Goal: Task Accomplishment & Management: Complete application form

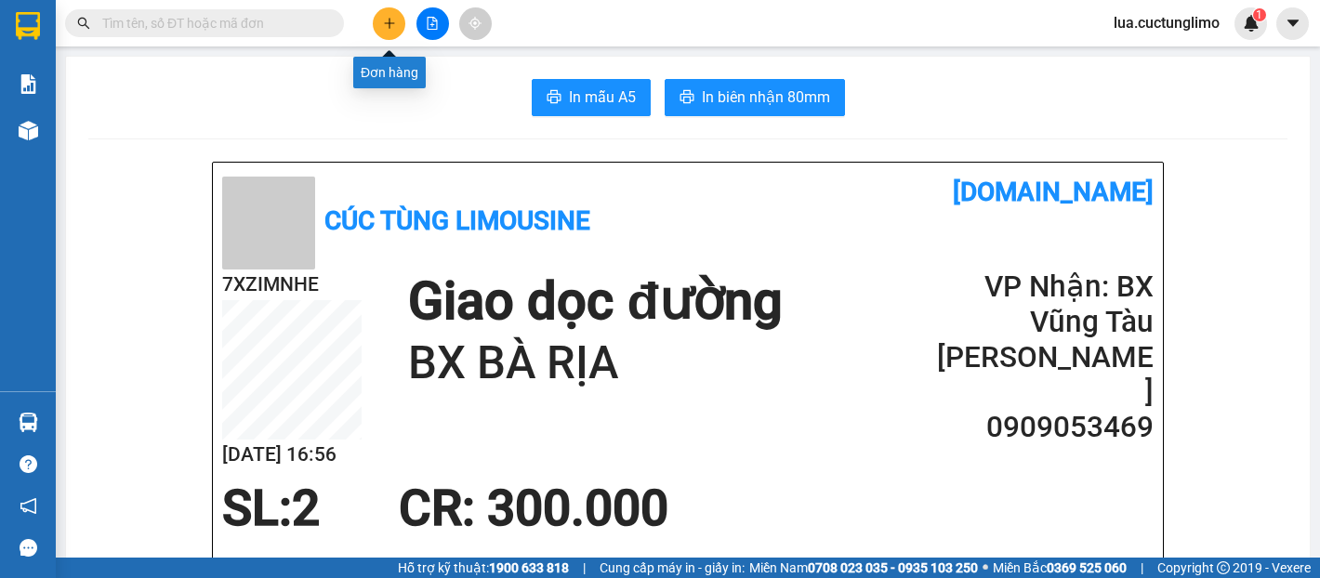
click at [388, 24] on icon "plus" at bounding box center [388, 23] width 1 height 10
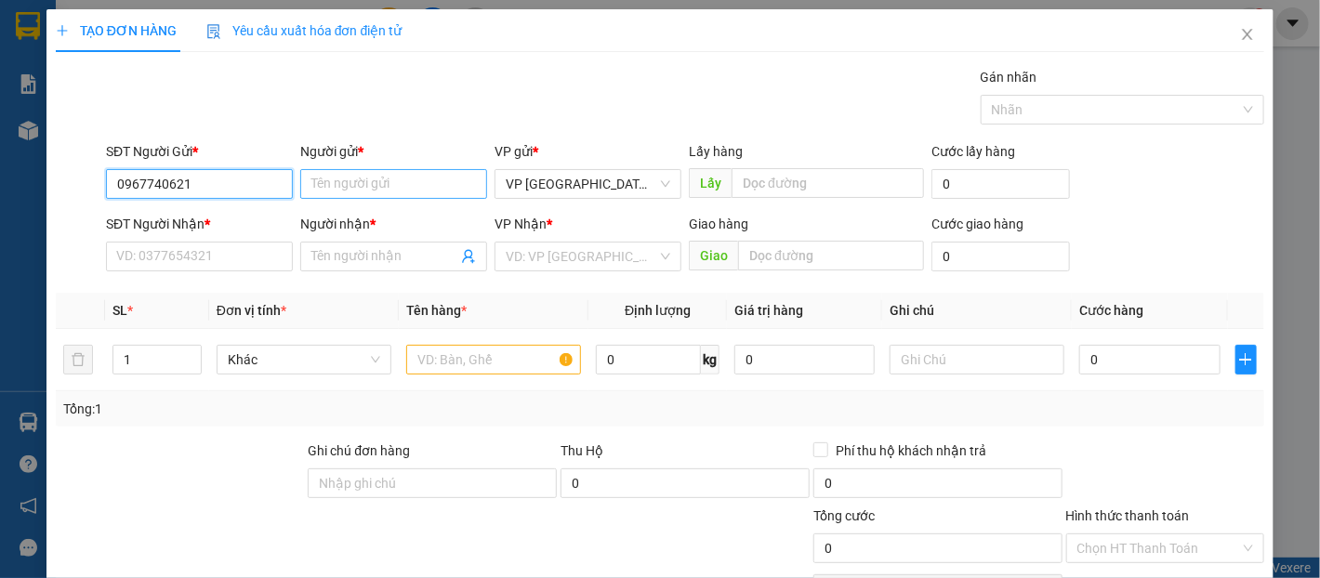
type input "0967740621"
click at [371, 173] on input "Người gửi *" at bounding box center [393, 184] width 187 height 30
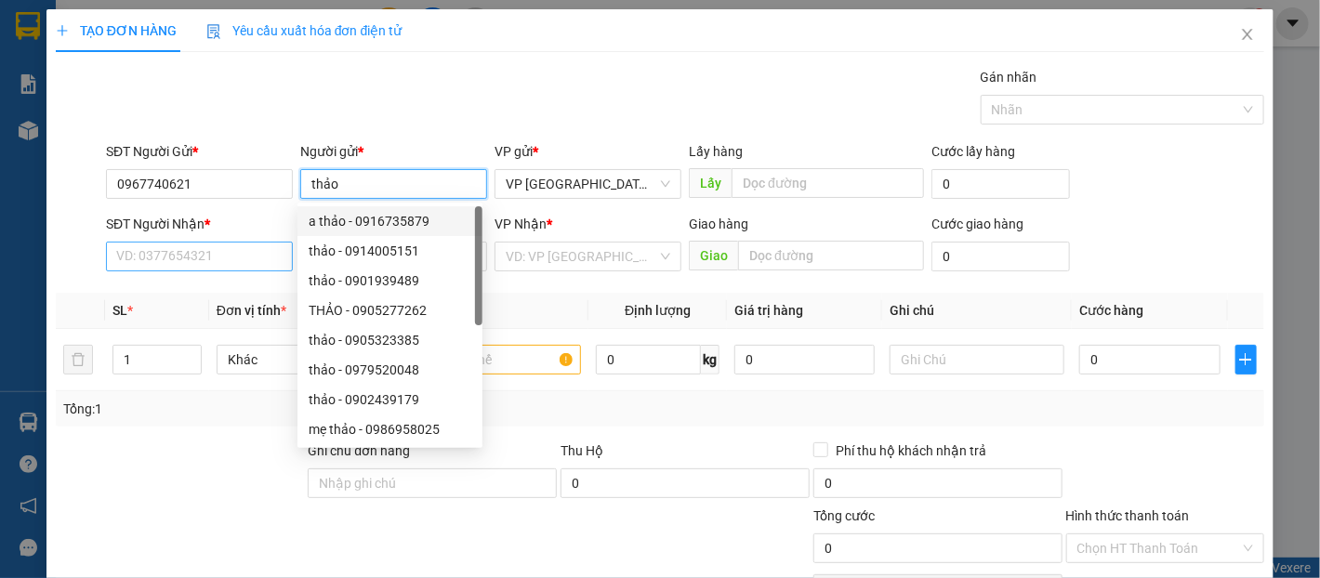
type input "thảo"
click at [241, 245] on input "SĐT Người Nhận *" at bounding box center [199, 257] width 187 height 30
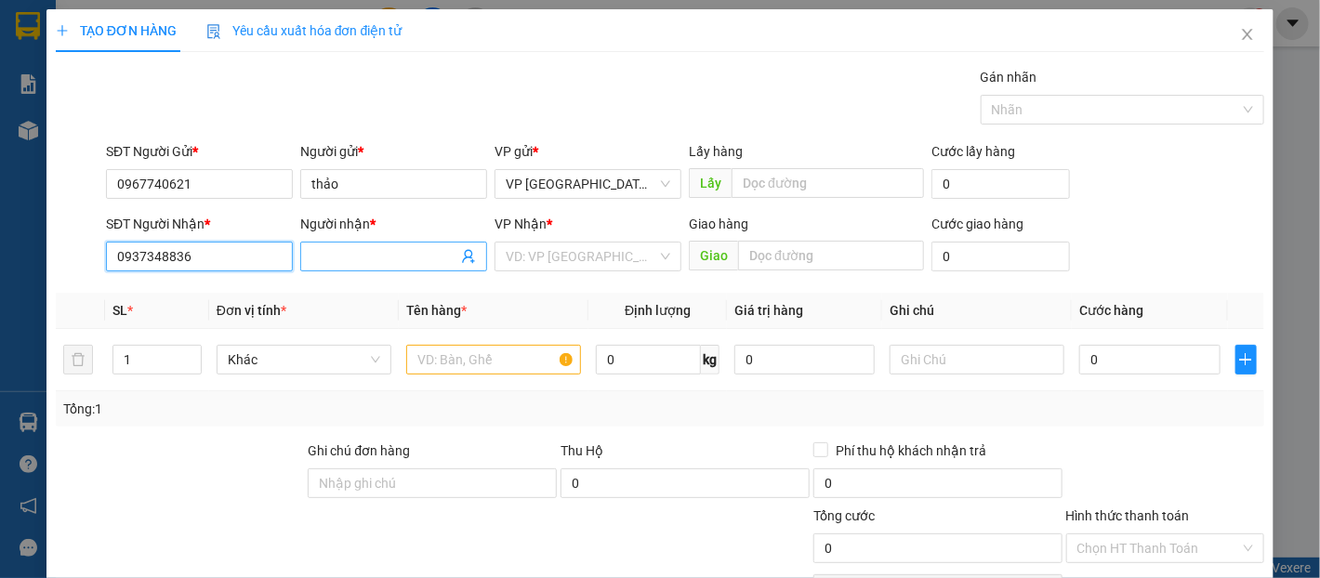
type input "0937348836"
click at [343, 254] on input "Người nhận *" at bounding box center [384, 256] width 146 height 20
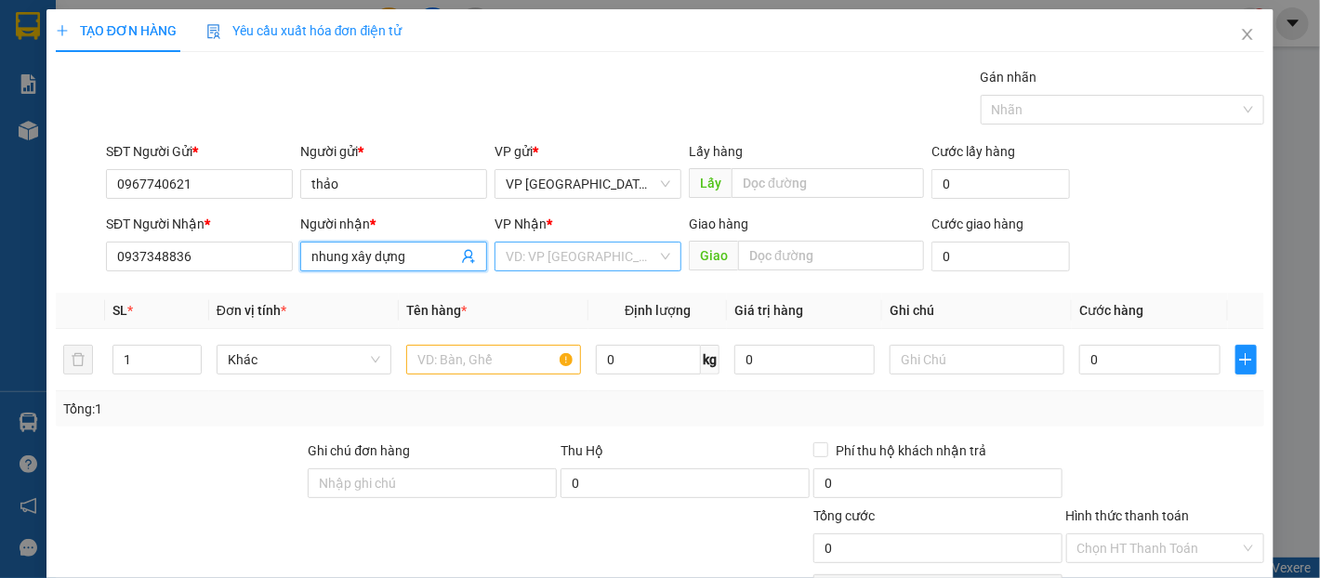
type input "nhung xây dựng"
click at [586, 269] on input "search" at bounding box center [580, 257] width 151 height 28
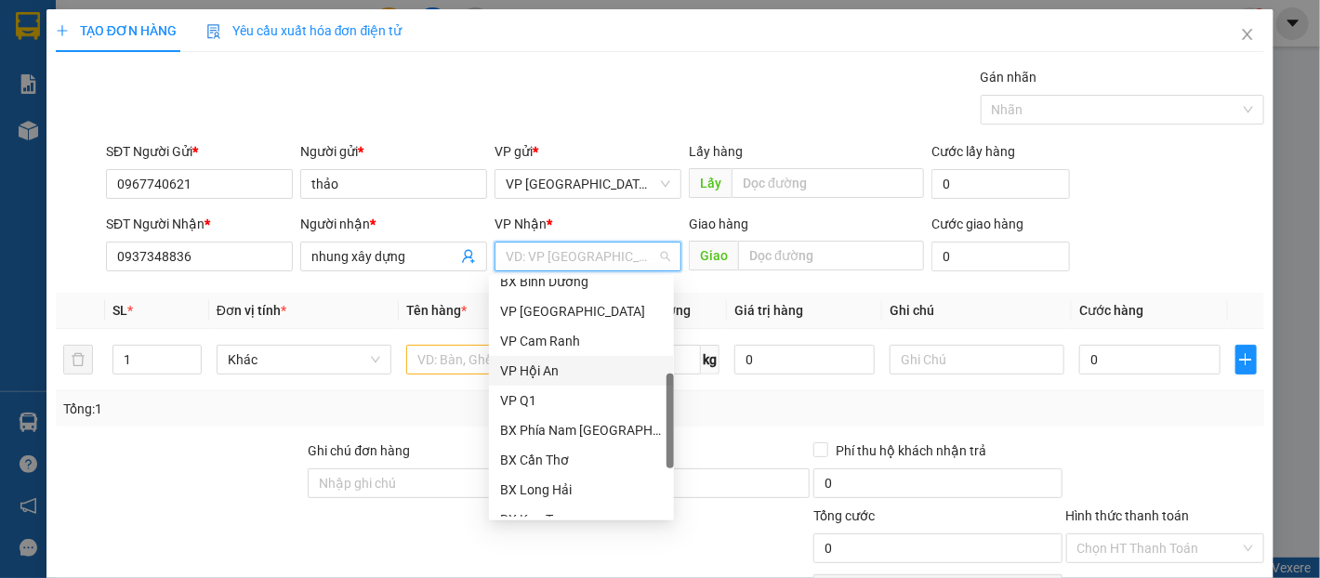
scroll to position [413, 0]
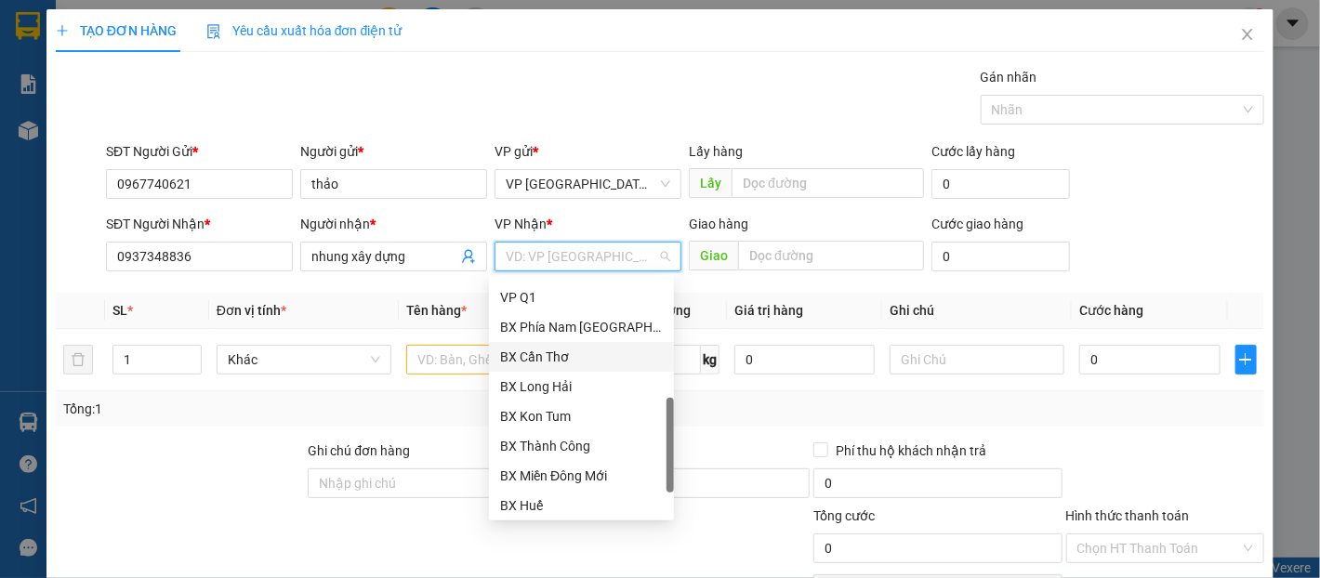
click at [591, 348] on div "BX Cần Thơ" at bounding box center [581, 357] width 163 height 20
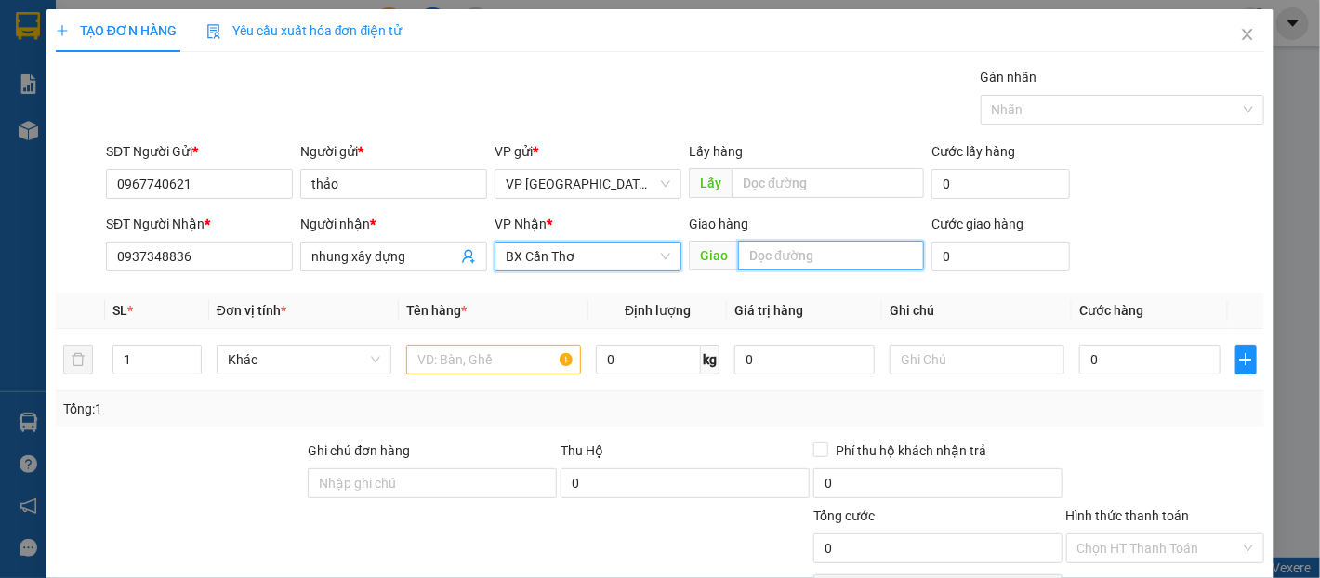
click at [781, 262] on input "text" at bounding box center [831, 256] width 186 height 30
type input "TRẠM THU PHÍ BẾN LỨC - LONG AN"
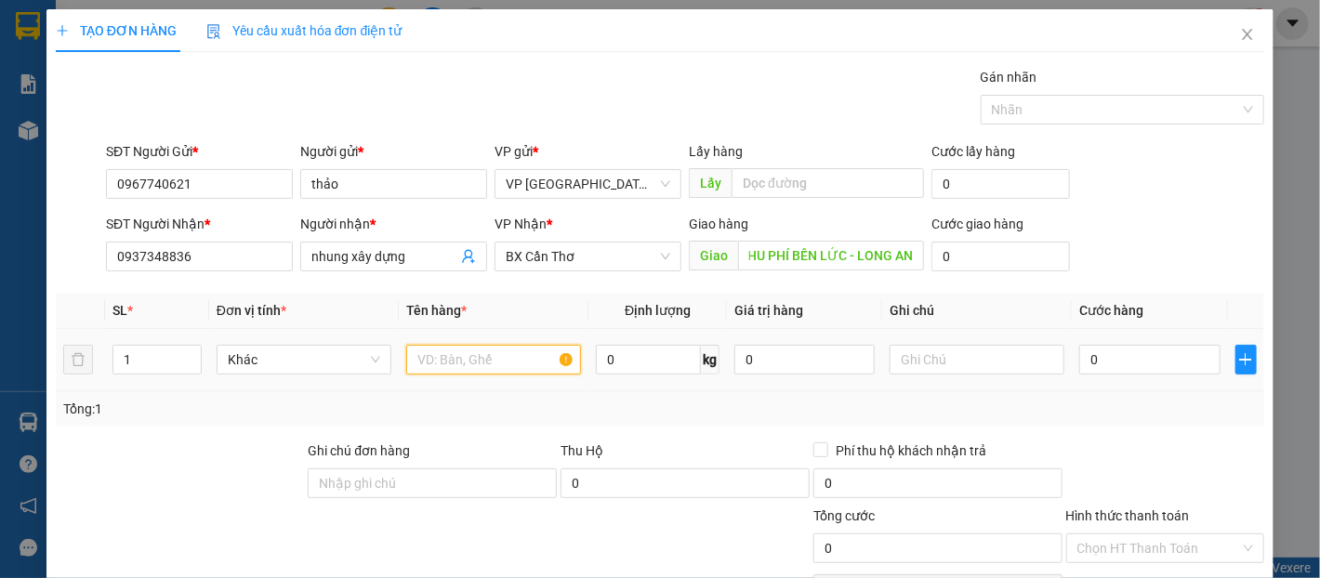
click at [510, 360] on input "text" at bounding box center [493, 360] width 175 height 30
type input "D"
type input "ĐÈN LED"
type input "2"
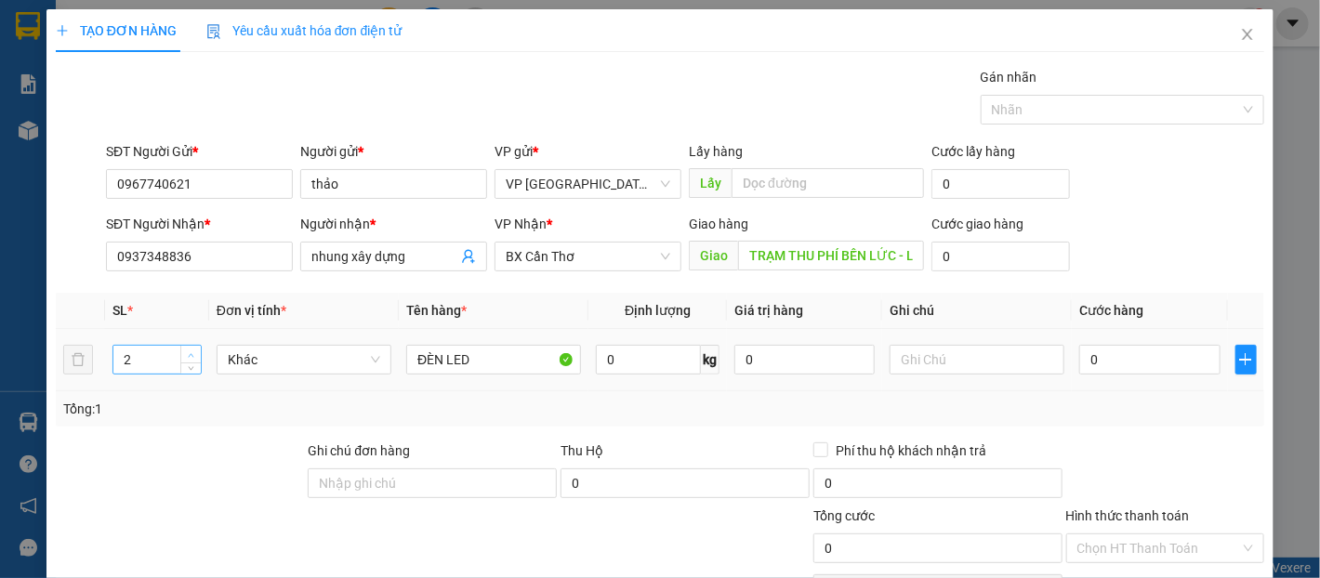
click at [191, 357] on icon "up" at bounding box center [191, 355] width 7 height 7
click at [1136, 368] on input "0" at bounding box center [1149, 360] width 140 height 30
type input "1"
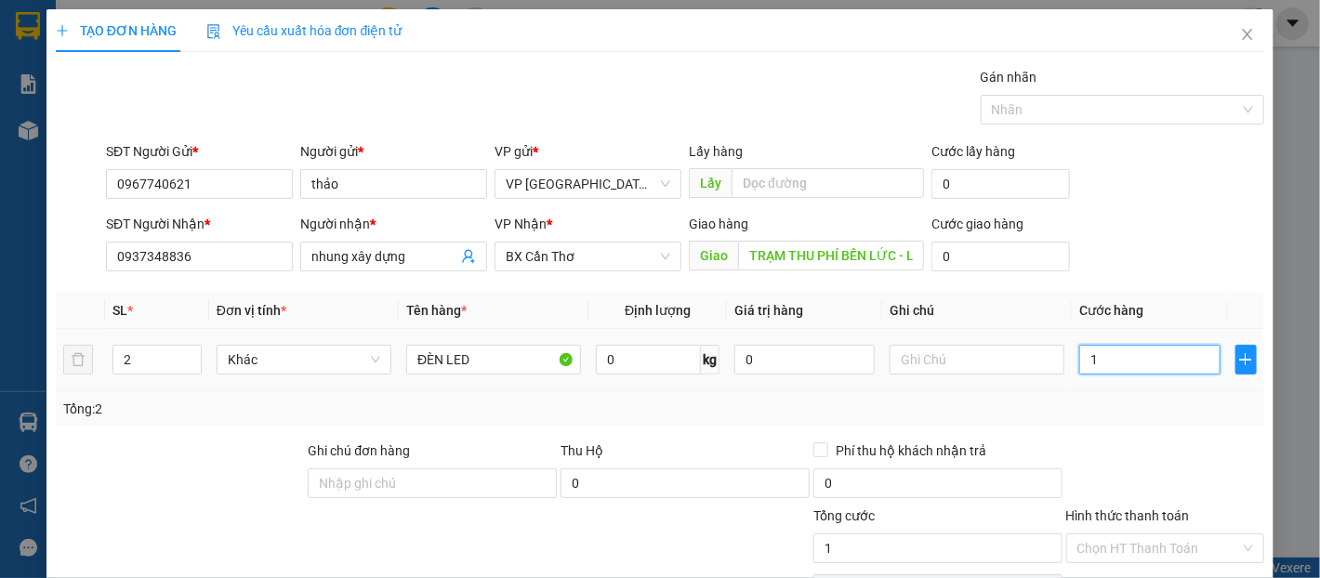
type input "12"
type input "120"
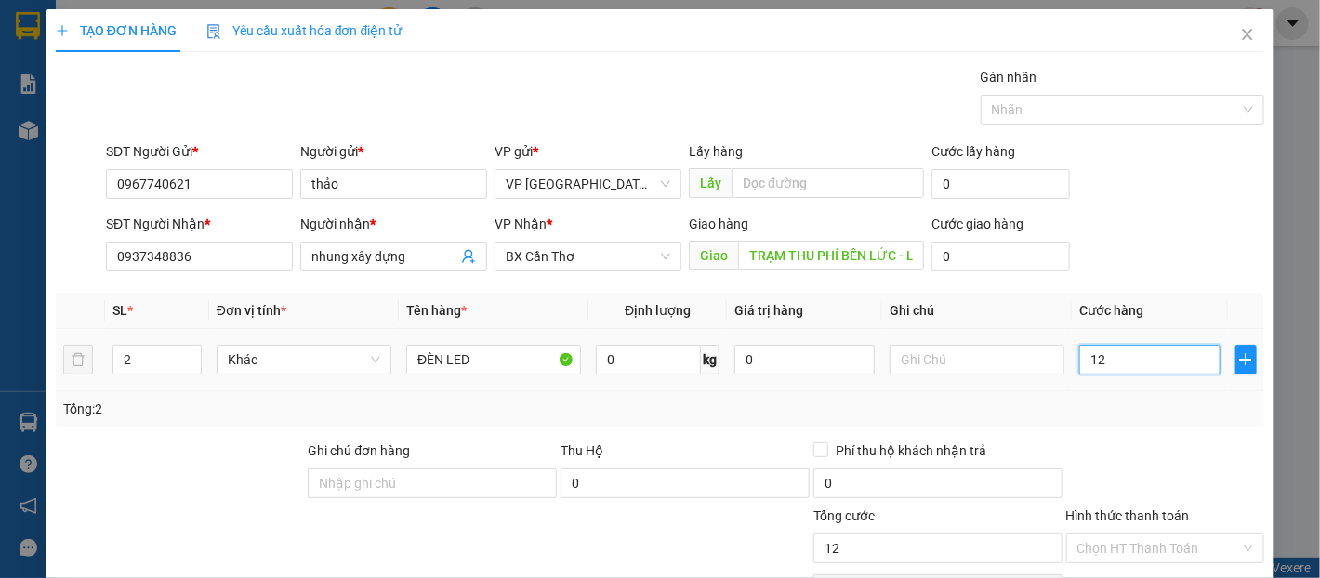
type input "120"
type input "1.200"
type input "12.000"
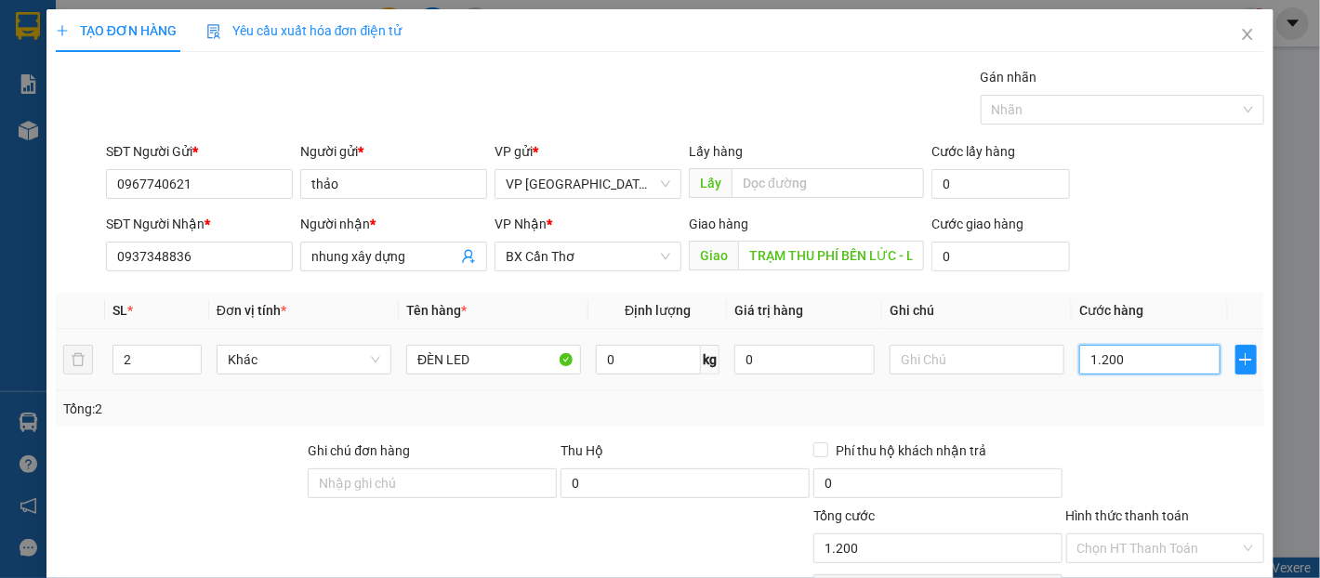
type input "12.000"
type input "120.000"
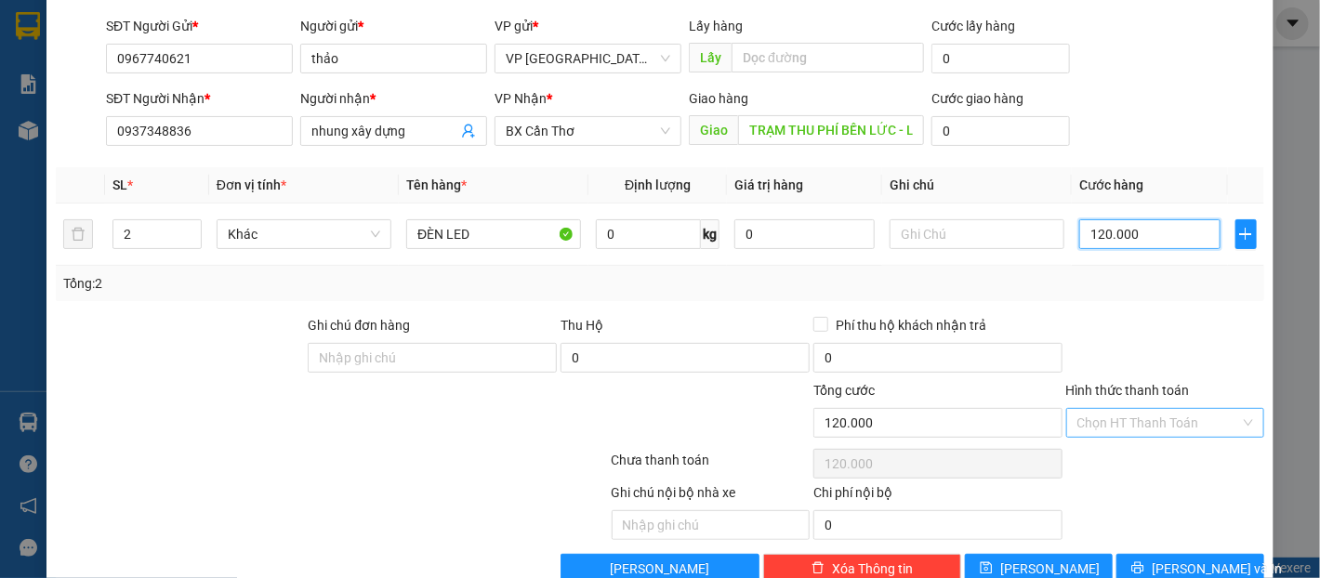
scroll to position [165, 0]
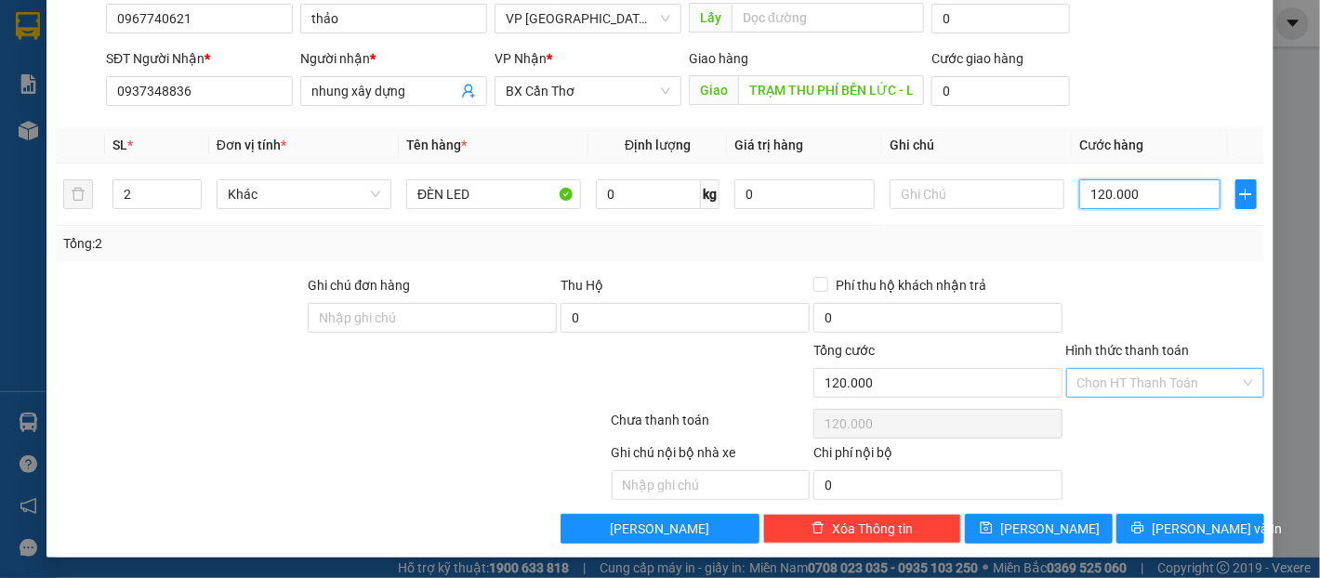
type input "120.000"
click at [1136, 391] on input "Hình thức thanh toán" at bounding box center [1158, 383] width 163 height 28
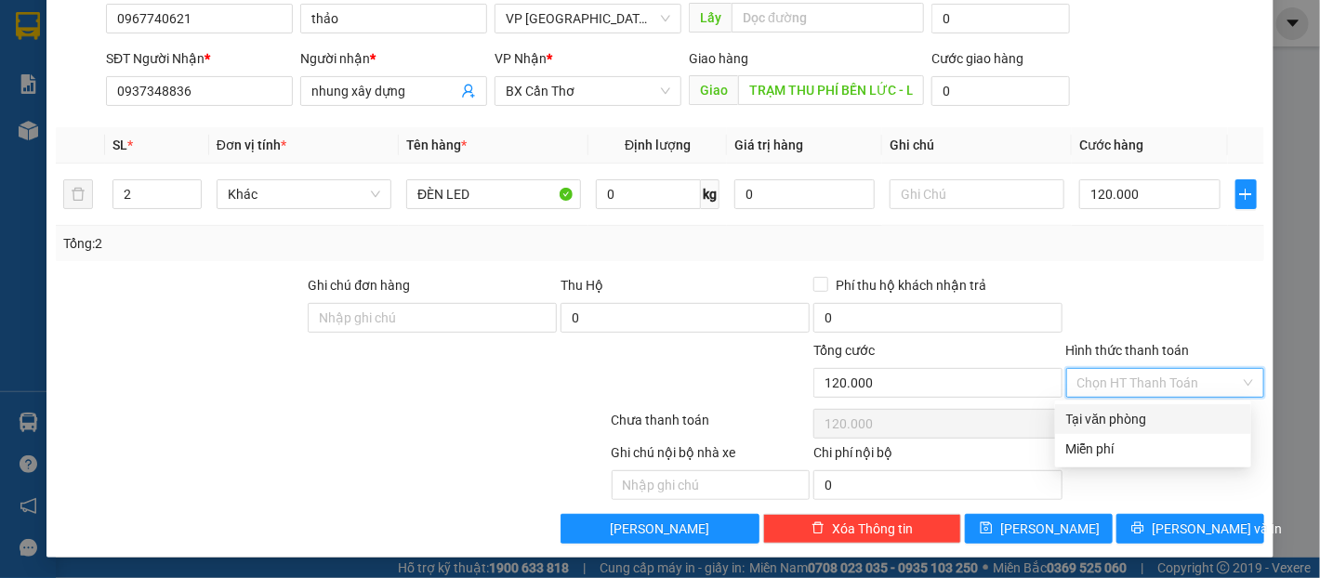
click at [1131, 414] on div "Tại văn phòng" at bounding box center [1153, 419] width 174 height 20
type input "0"
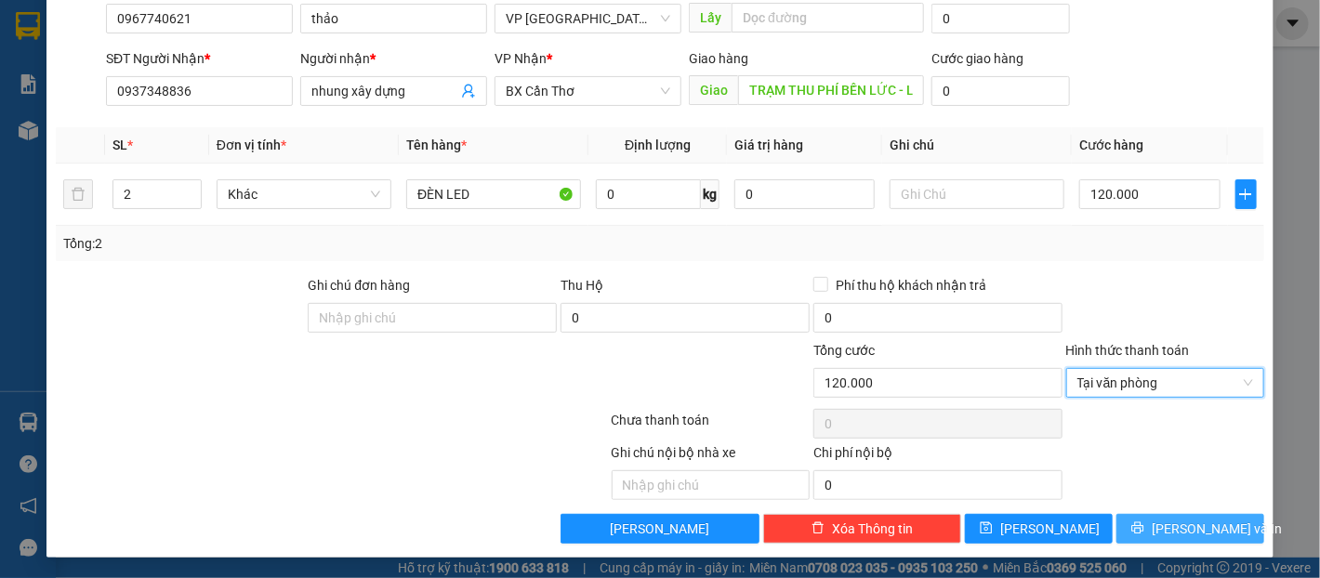
click at [1181, 533] on span "[PERSON_NAME] và In" at bounding box center [1216, 529] width 130 height 20
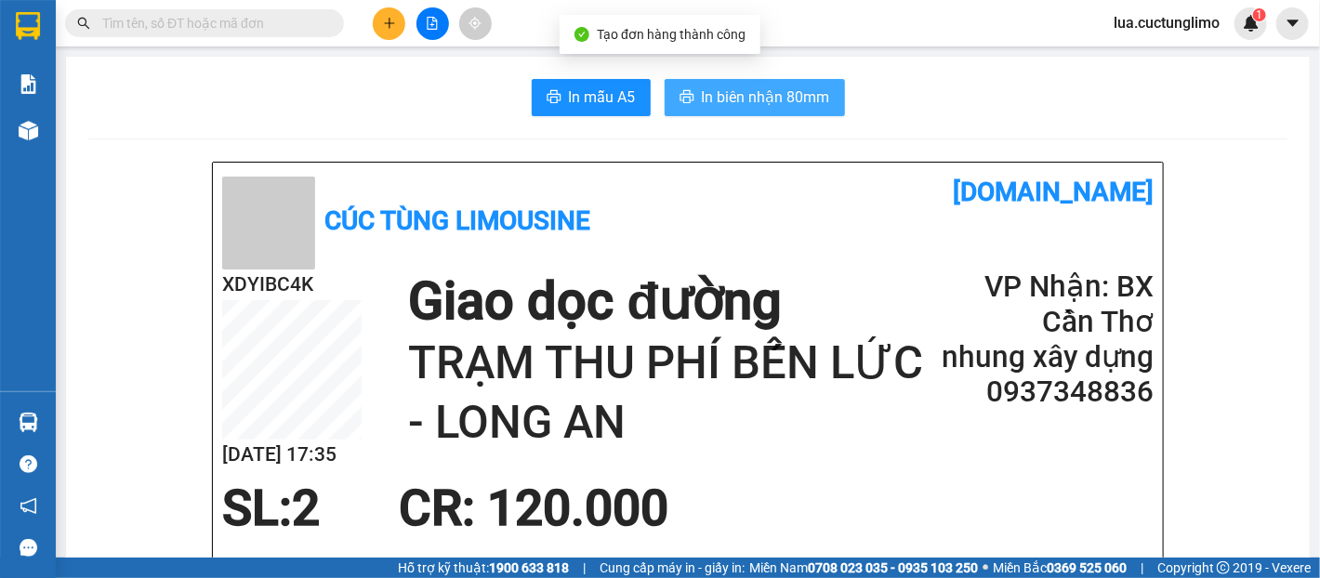
click at [806, 93] on span "In biên nhận 80mm" at bounding box center [766, 96] width 128 height 23
click at [779, 92] on span "In biên nhận 80mm" at bounding box center [766, 96] width 128 height 23
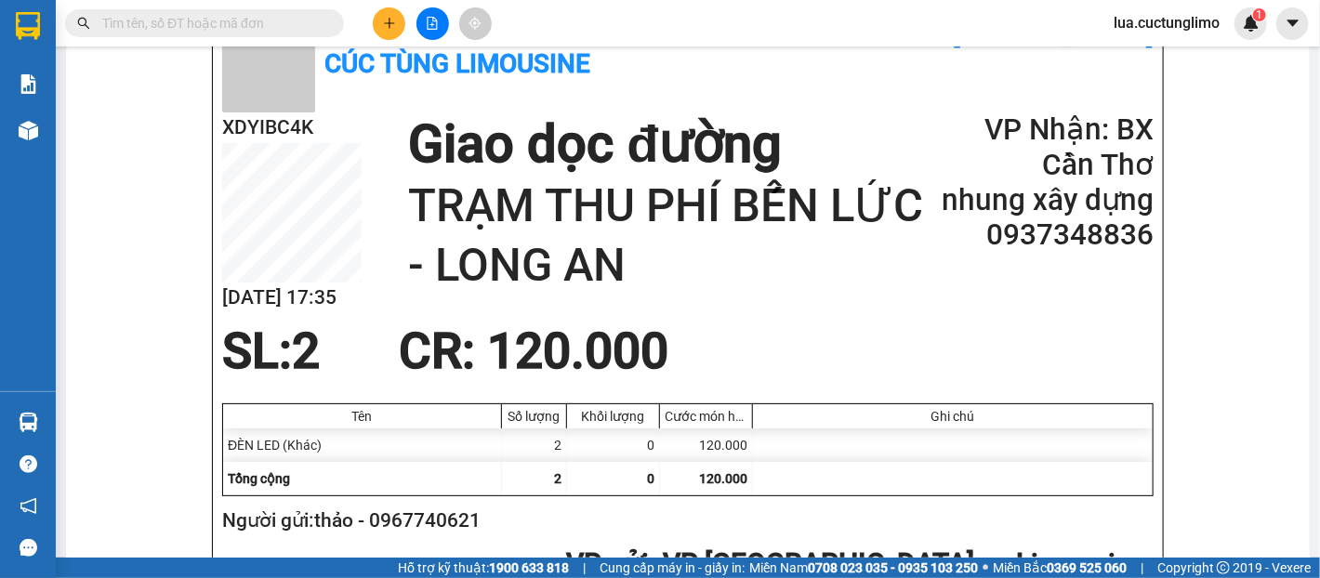
scroll to position [309, 0]
